Goal: Information Seeking & Learning: Learn about a topic

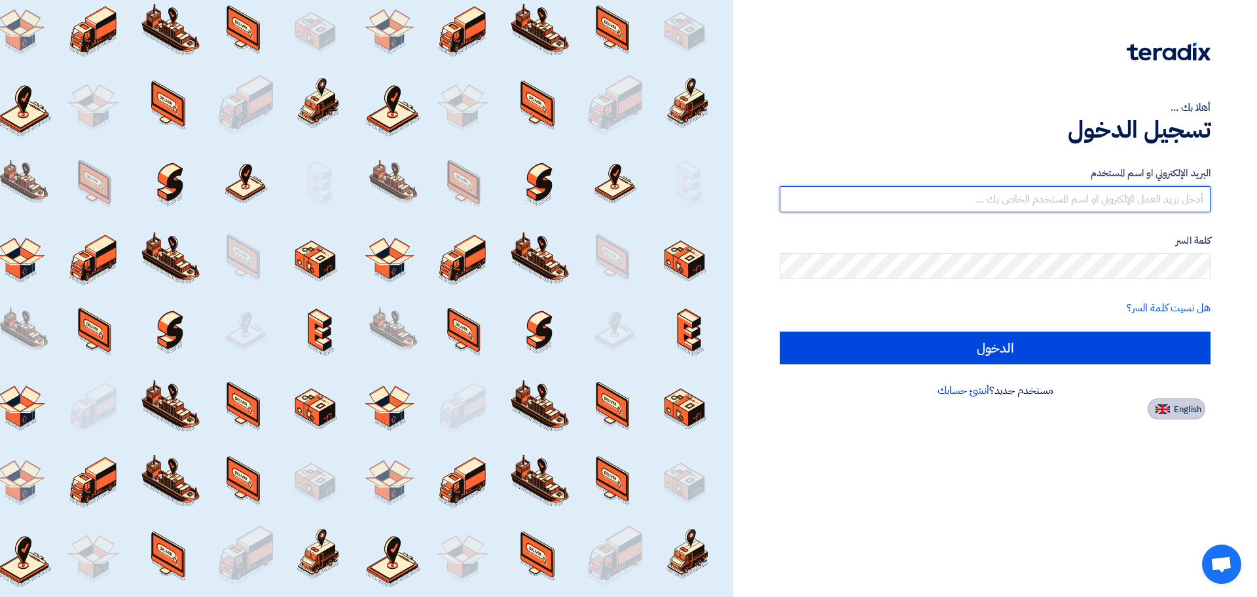
type input "[EMAIL_ADDRESS][DOMAIN_NAME]"
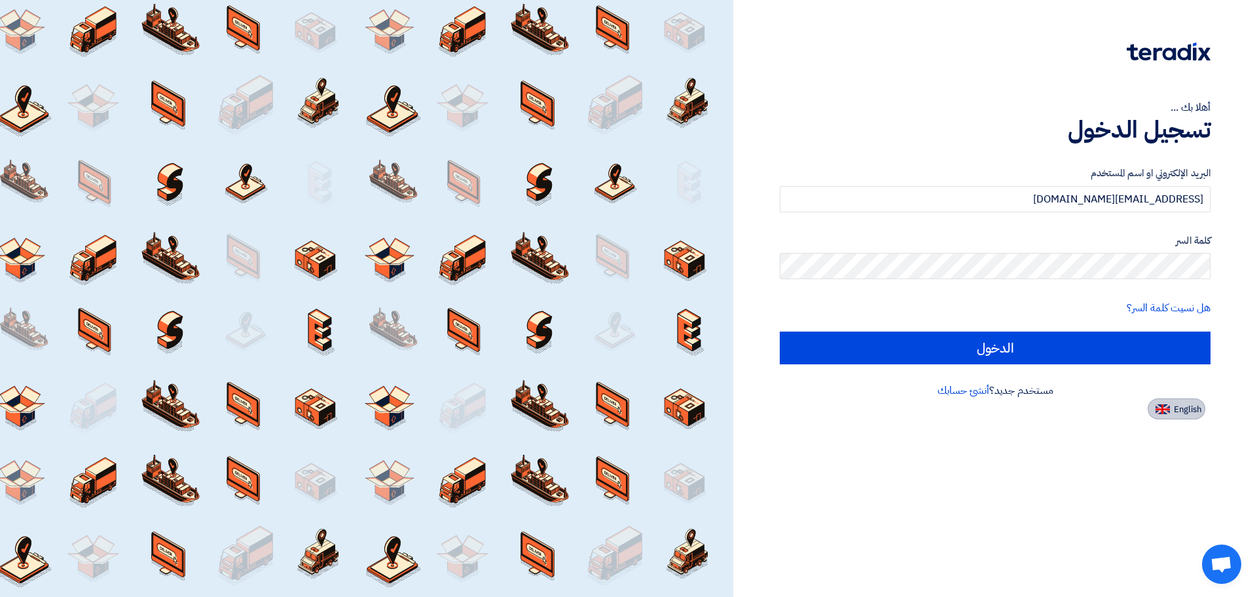
click at [1195, 414] on span "English" at bounding box center [1188, 409] width 28 height 9
type input "Sign in"
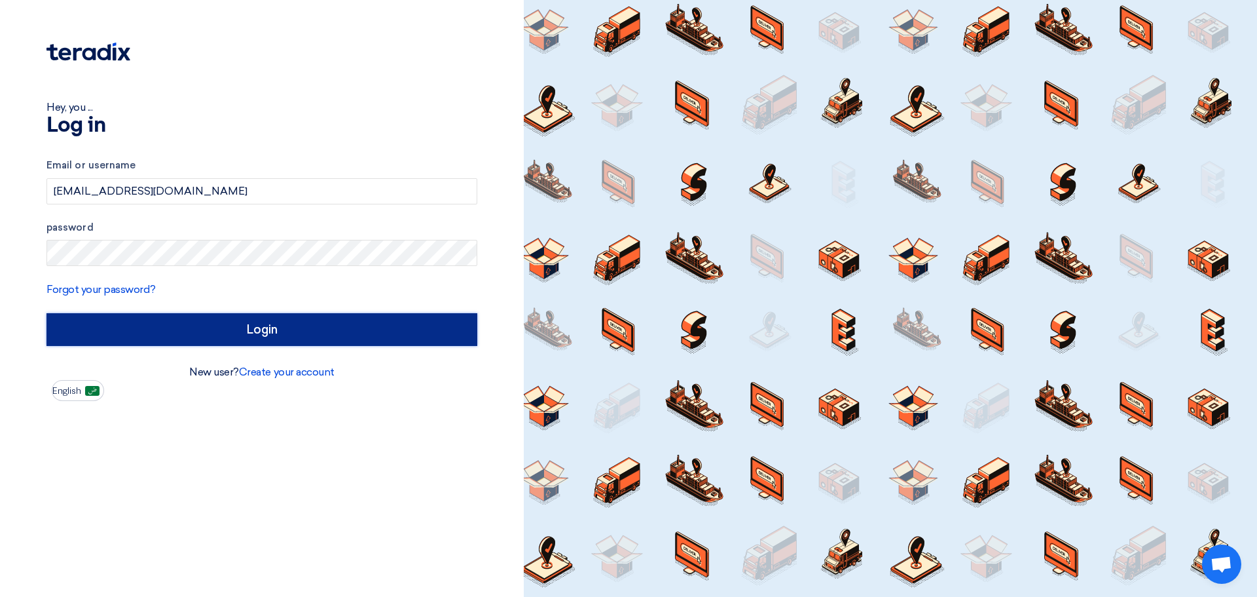
click at [295, 340] on input "Login" at bounding box center [262, 329] width 431 height 33
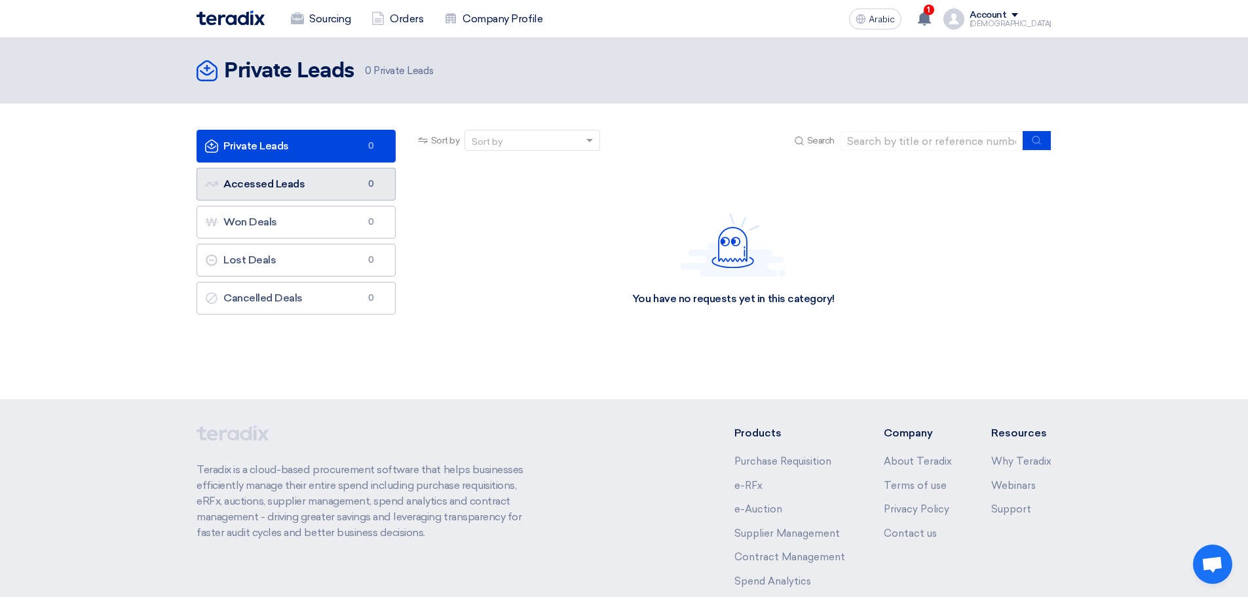
click at [309, 183] on link "Accessed Leads Accessed Leads 0" at bounding box center [295, 184] width 199 height 33
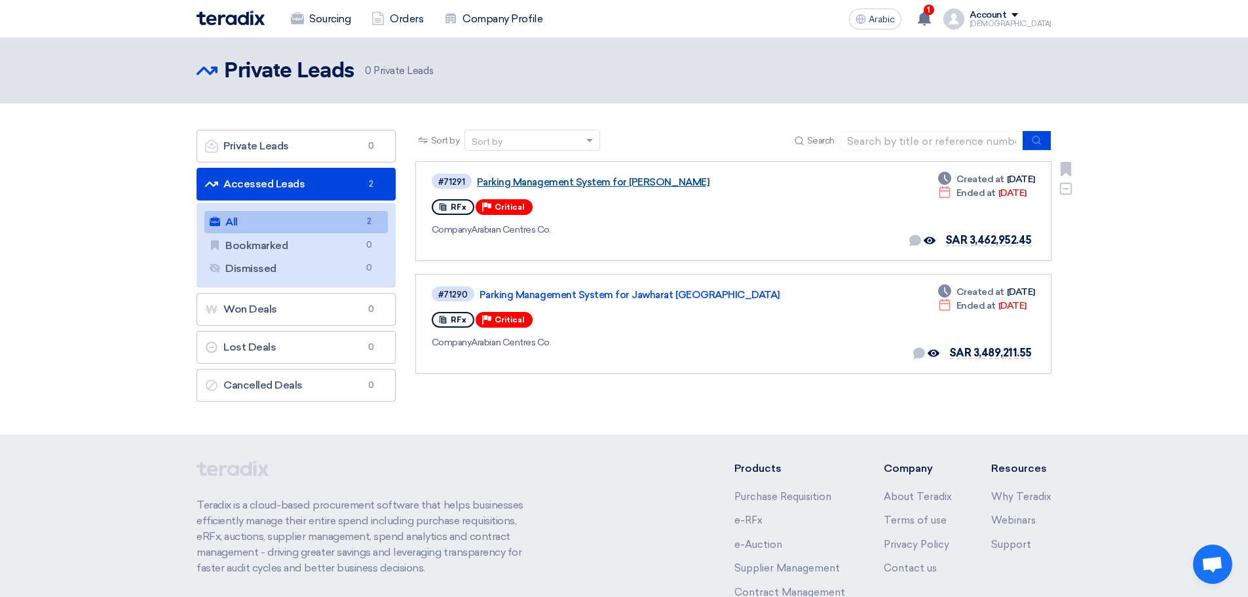
click at [608, 181] on font "Parking Management System for [PERSON_NAME]" at bounding box center [593, 182] width 233 height 12
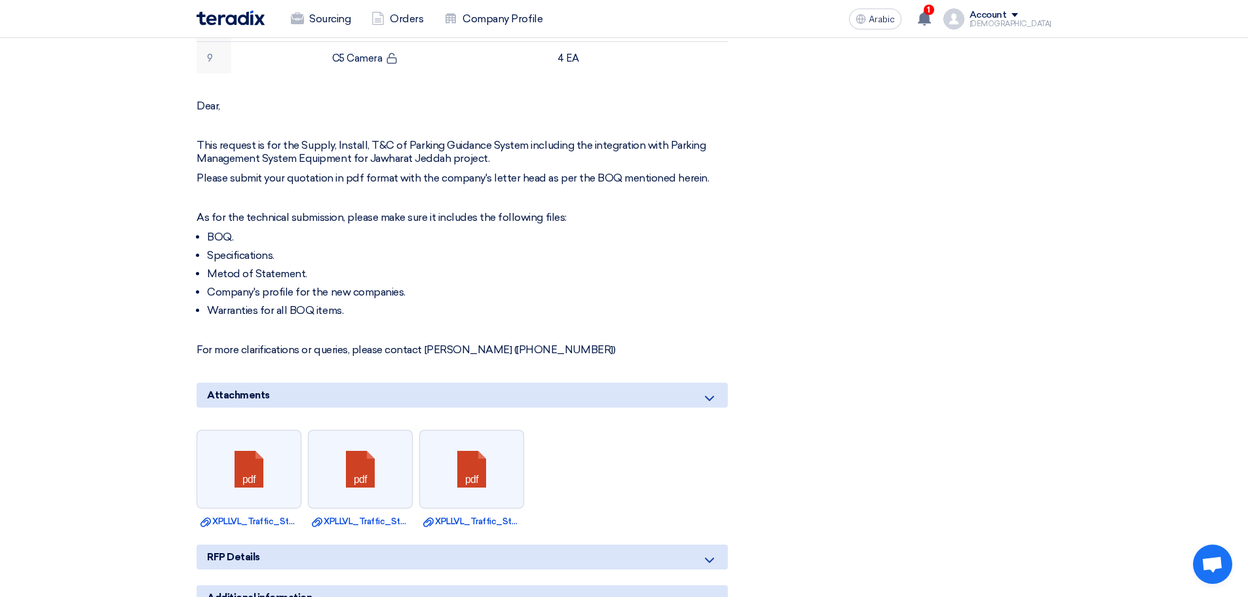
scroll to position [917, 0]
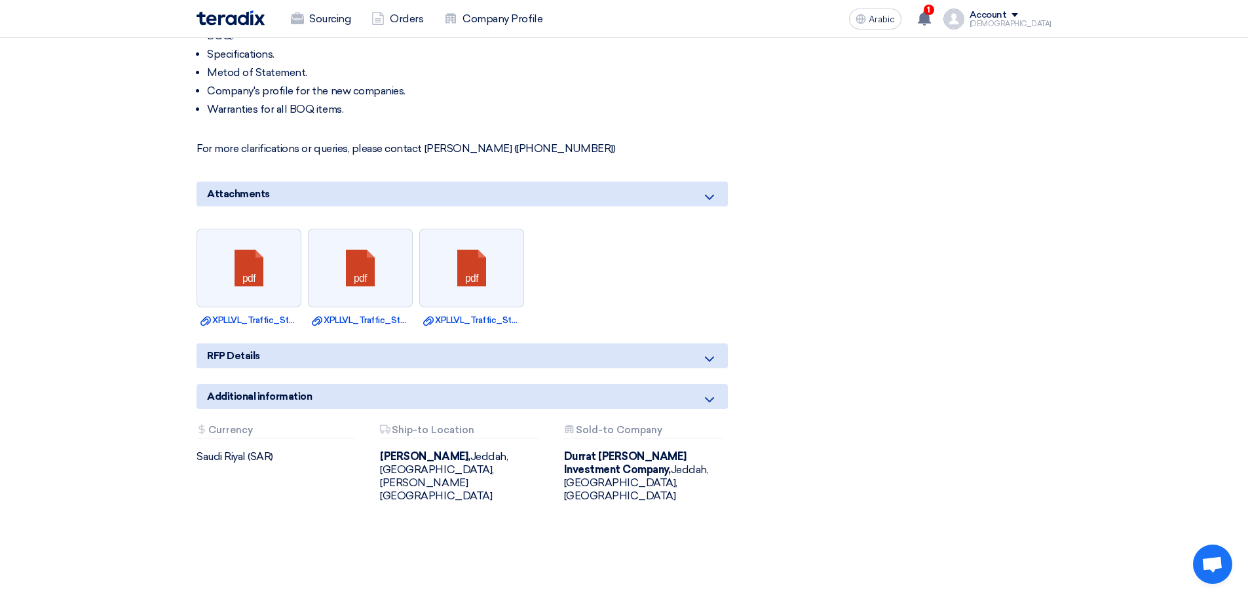
click at [717, 351] on icon at bounding box center [709, 359] width 16 height 16
click at [709, 351] on icon at bounding box center [709, 359] width 16 height 16
click at [709, 392] on icon at bounding box center [709, 400] width 16 height 16
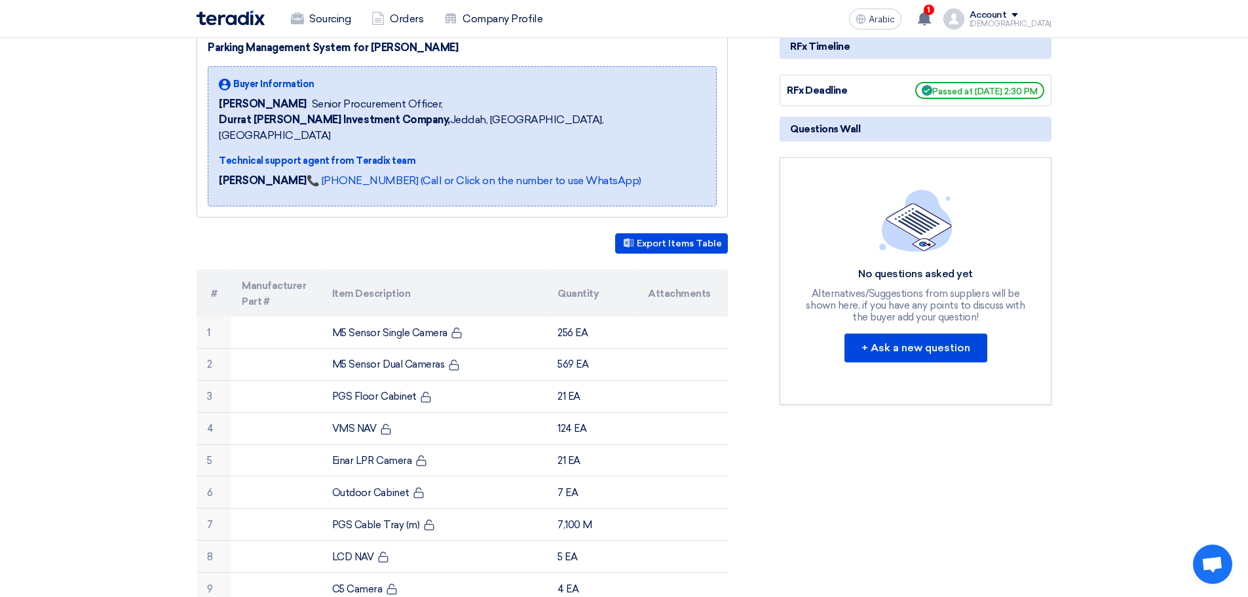
scroll to position [131, 0]
